Goal: Communication & Community: Share content

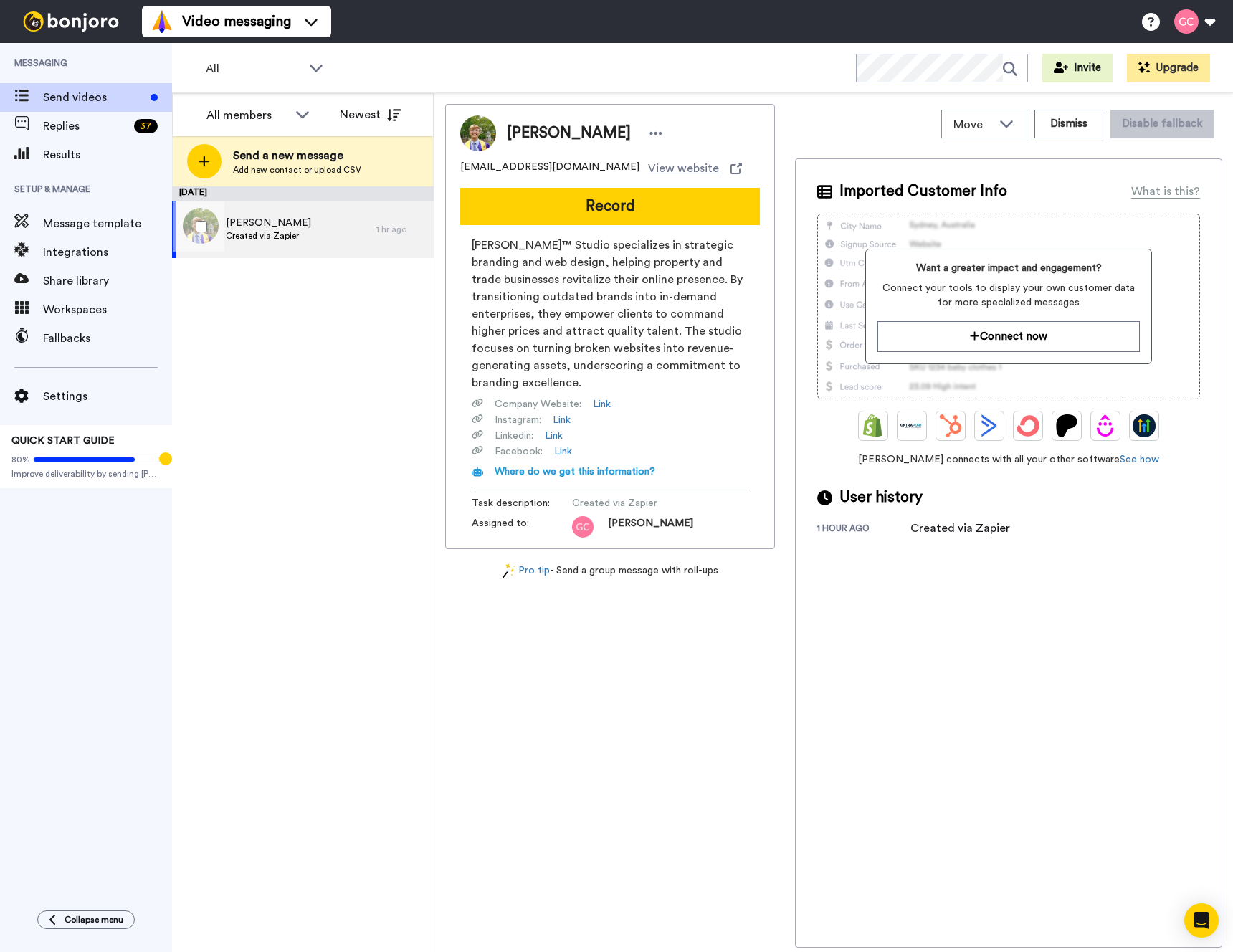
click at [316, 233] on div "Jordan Kearney Created via Zapier" at bounding box center [274, 230] width 204 height 57
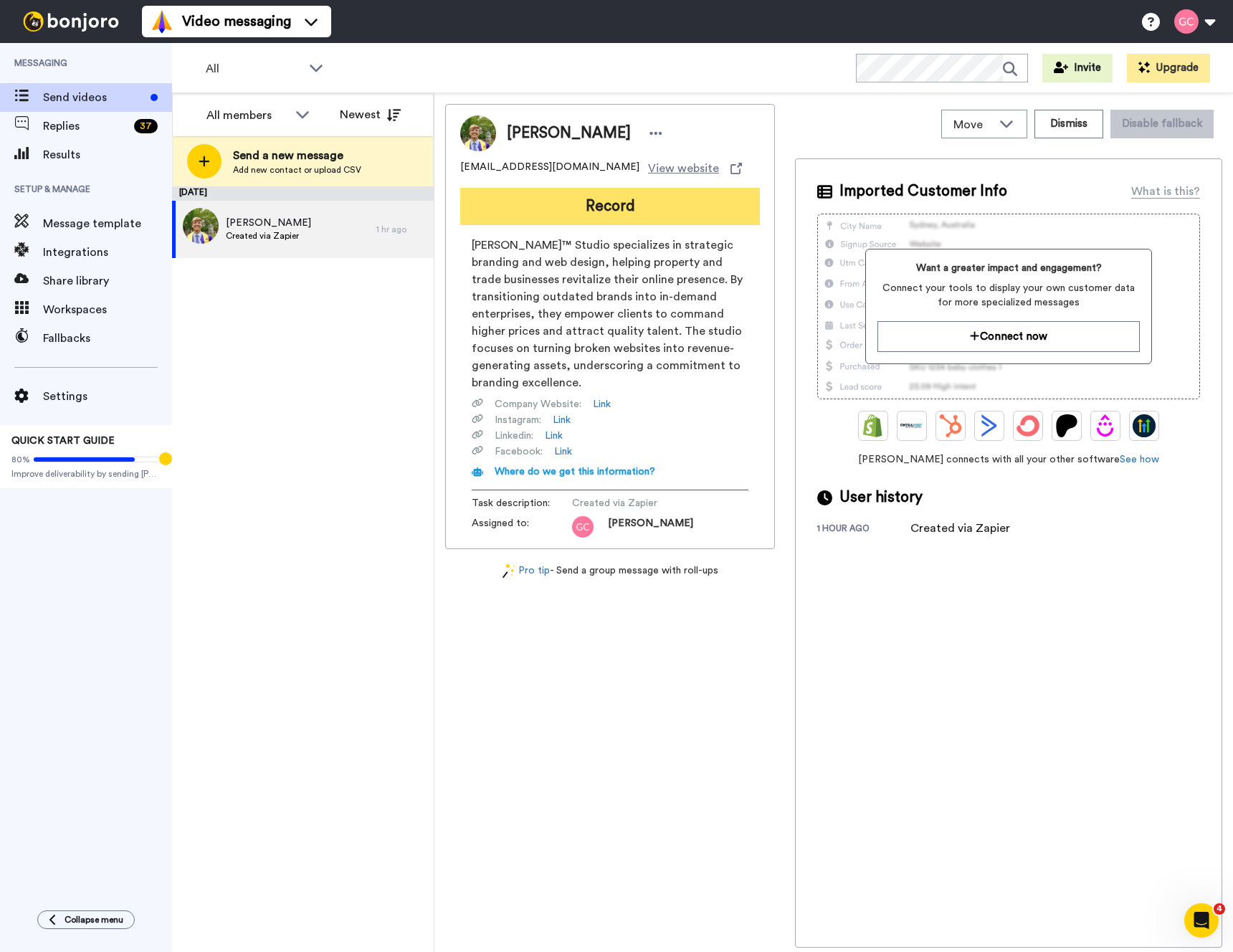
click at [603, 207] on button "Record" at bounding box center [610, 207] width 300 height 38
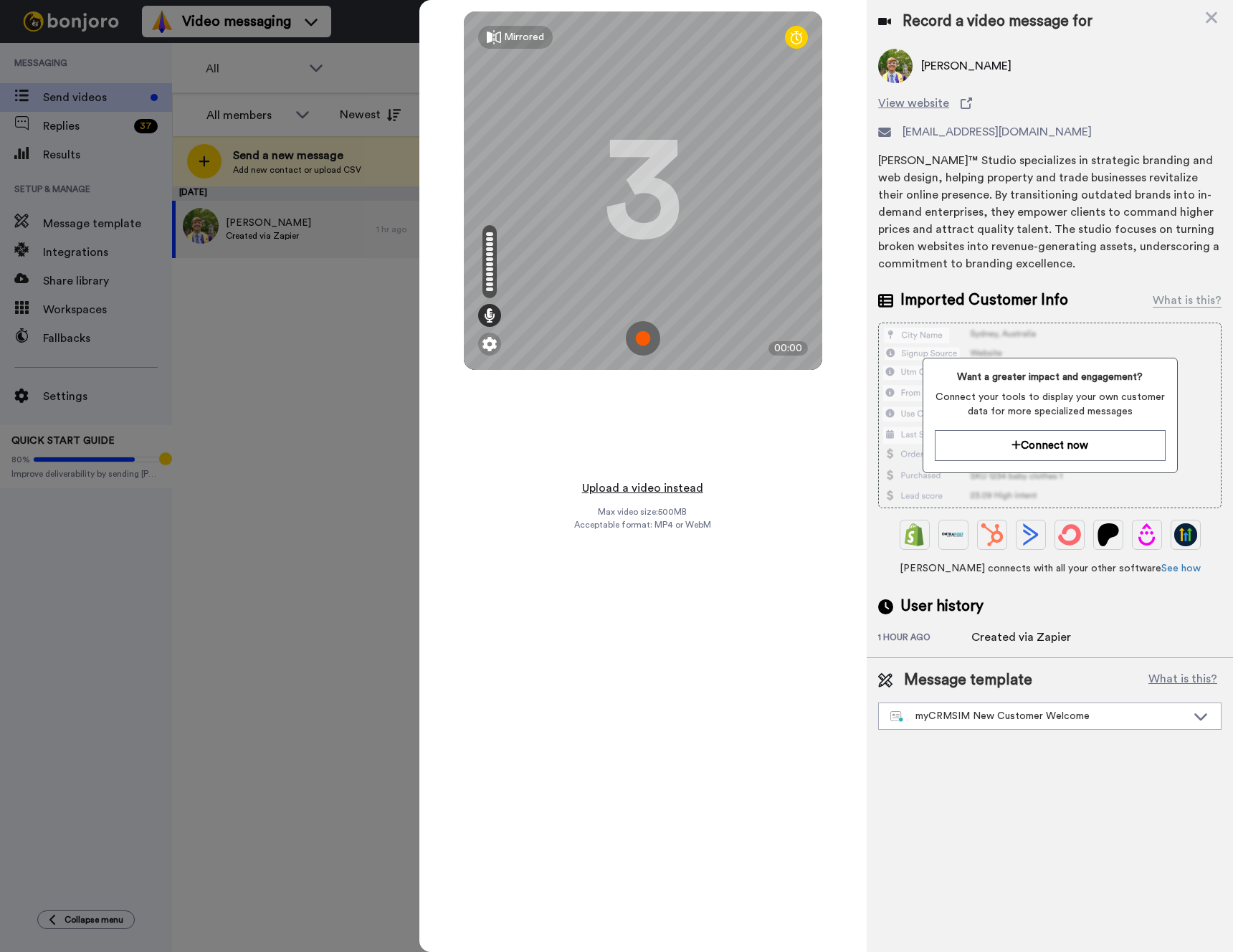
click at [651, 491] on button "Upload a video instead" at bounding box center [643, 488] width 129 height 19
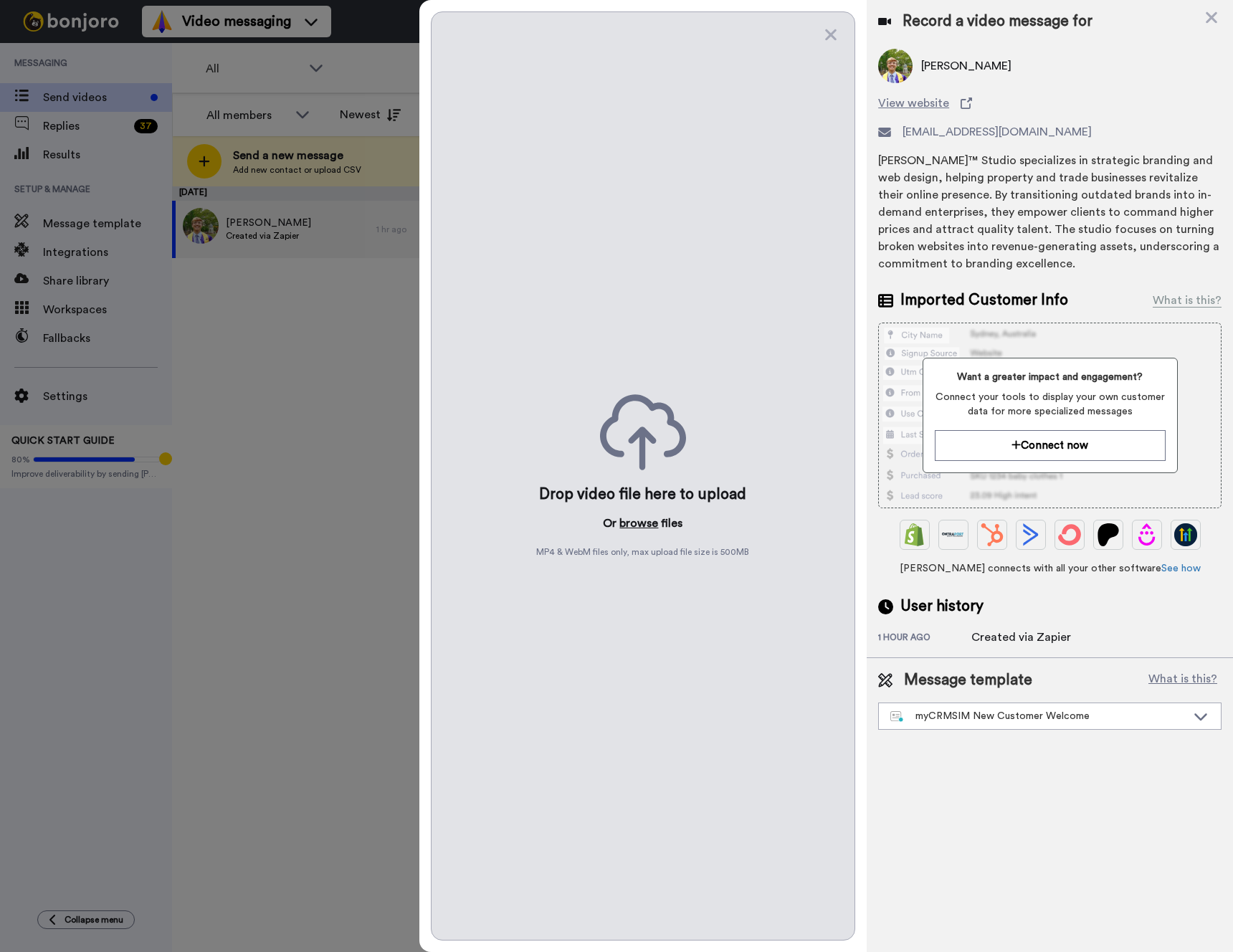
click at [643, 525] on button "browse" at bounding box center [638, 523] width 38 height 17
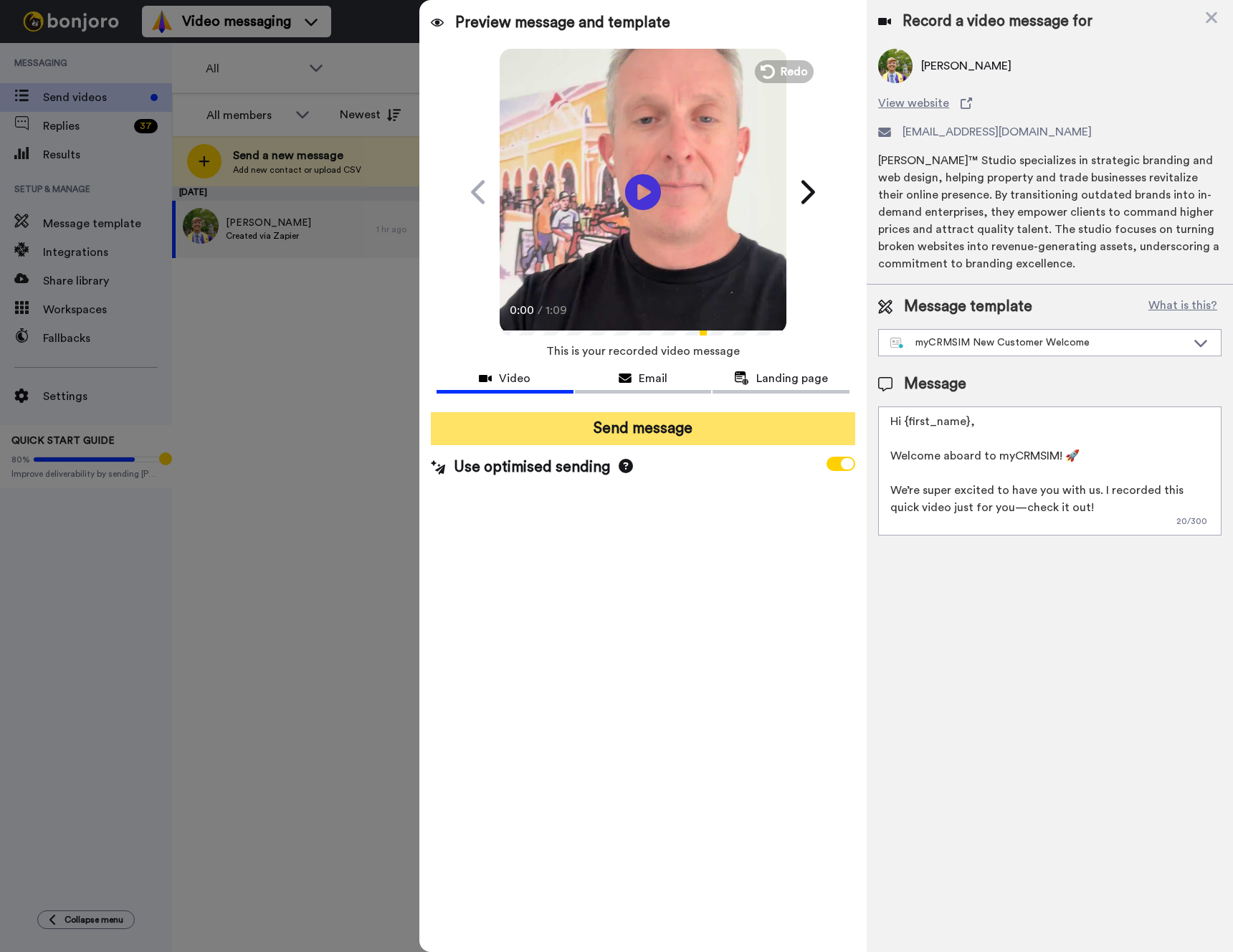
click at [644, 429] on button "Send message" at bounding box center [643, 429] width 425 height 33
